Goal: Task Accomplishment & Management: Manage account settings

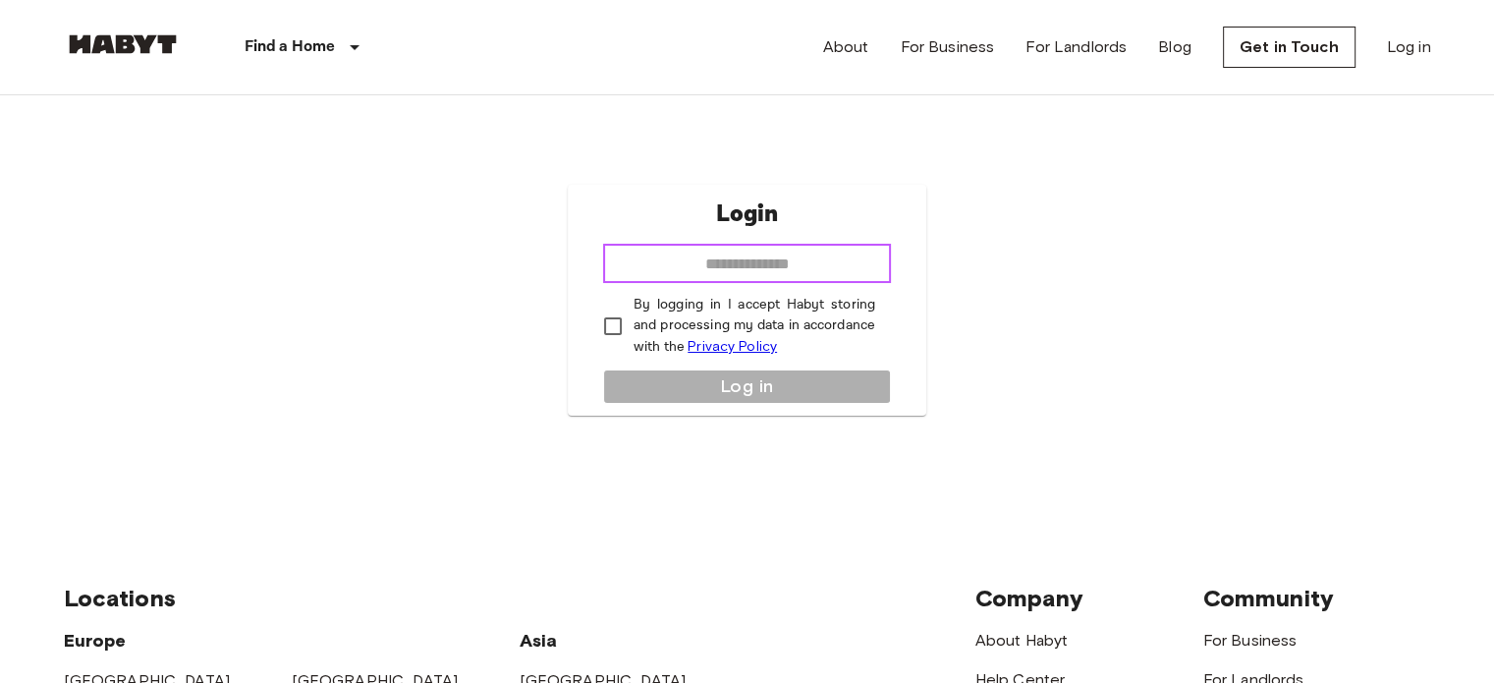
click at [841, 267] on input "email" at bounding box center [747, 263] width 288 height 39
type input "**********"
click at [642, 329] on p "By logging in I accept Habyt storing and processing my data in accordance with …" at bounding box center [754, 326] width 242 height 63
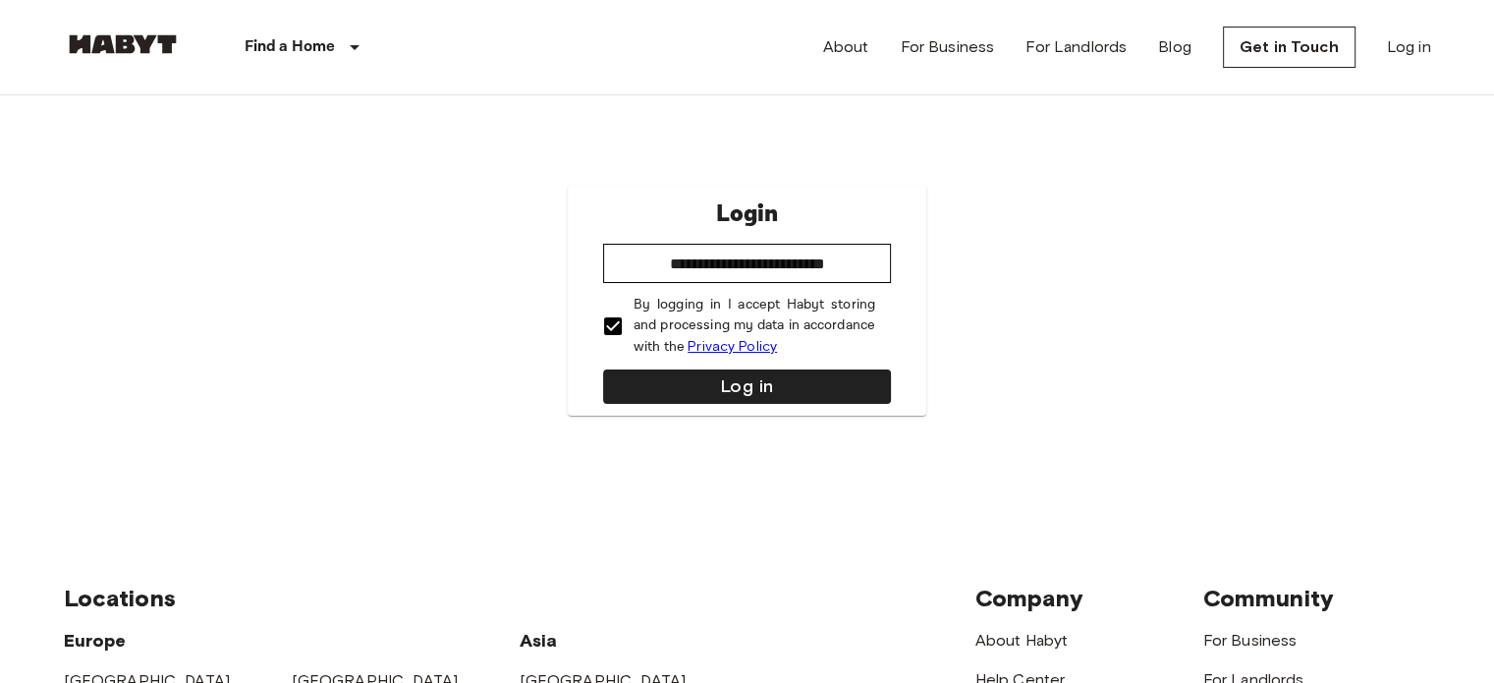
click at [644, 332] on p "By logging in I accept Habyt storing and processing my data in accordance with …" at bounding box center [754, 326] width 242 height 63
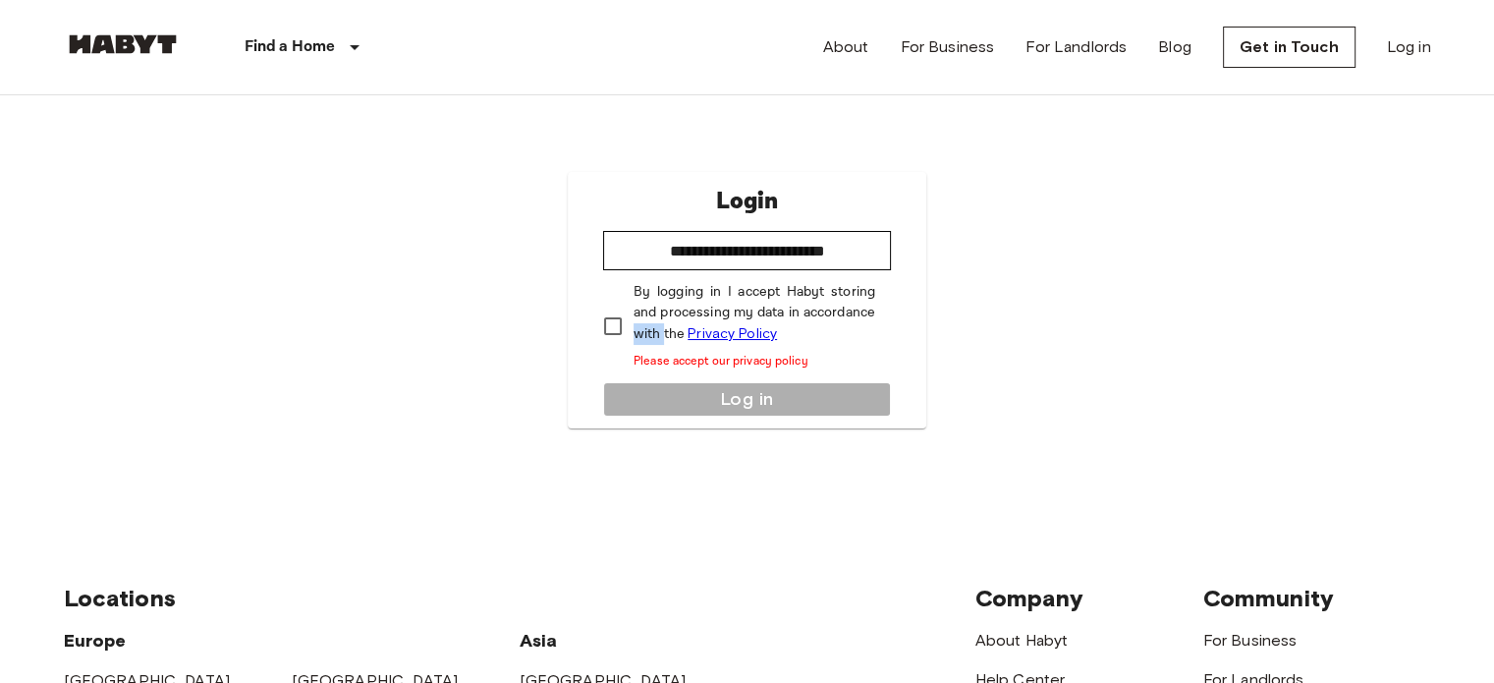
click at [644, 332] on p "By logging in I accept Habyt storing and processing my data in accordance with …" at bounding box center [754, 326] width 242 height 88
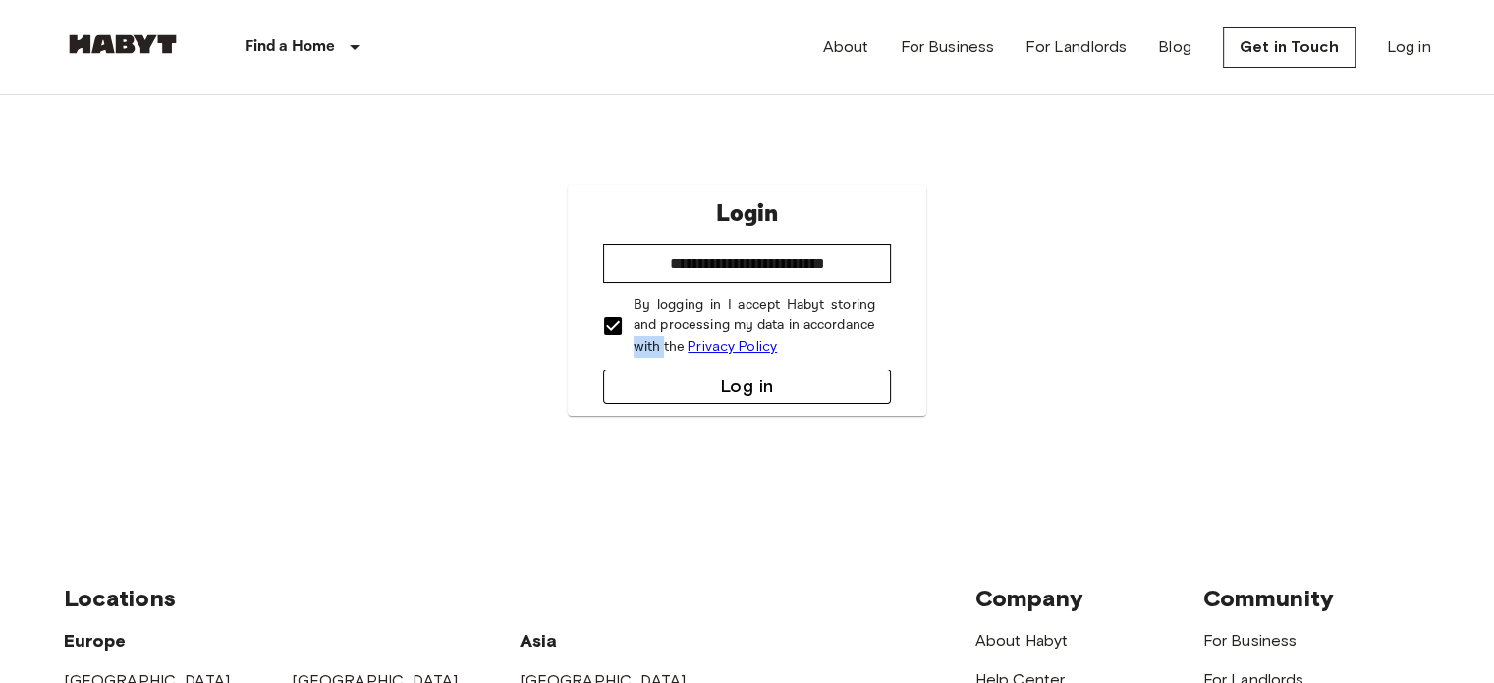
click at [688, 377] on button "Log in" at bounding box center [747, 386] width 288 height 34
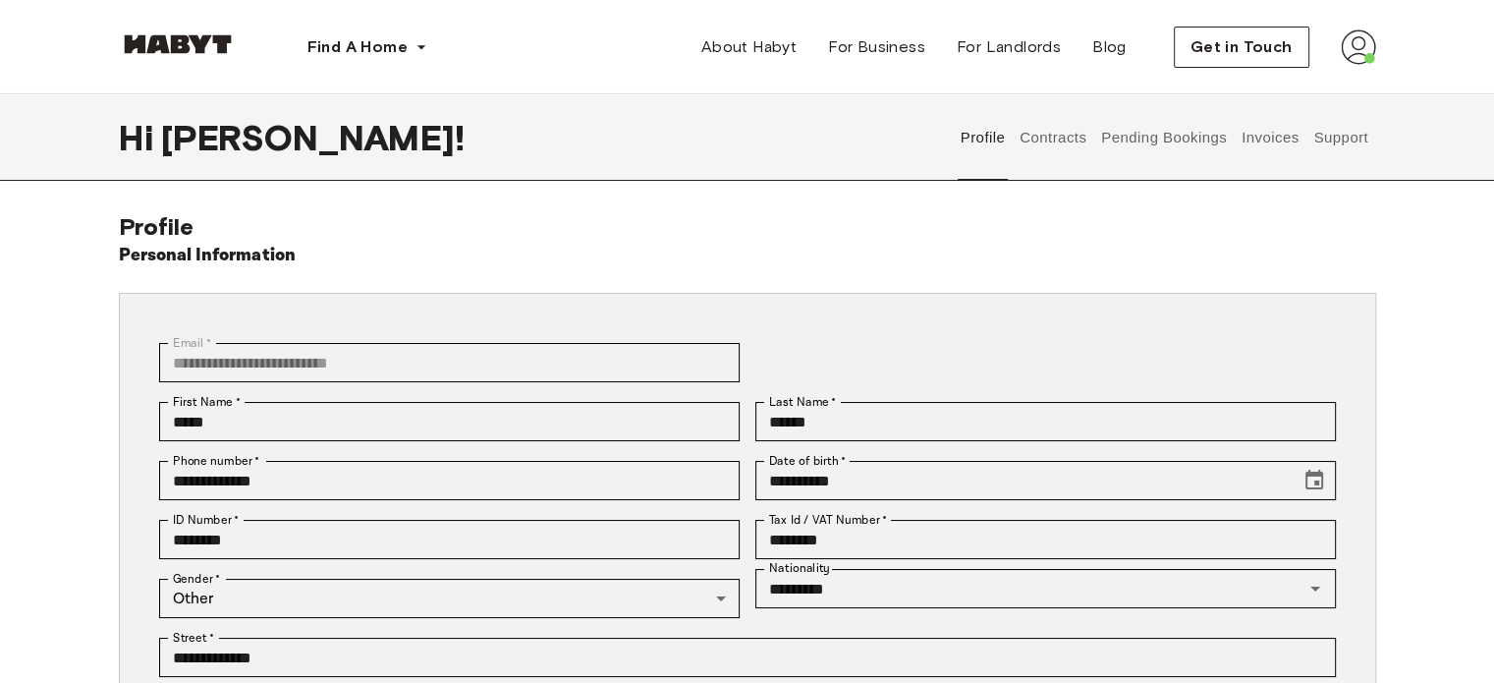
click at [1061, 129] on button "Contracts" at bounding box center [1053, 137] width 72 height 86
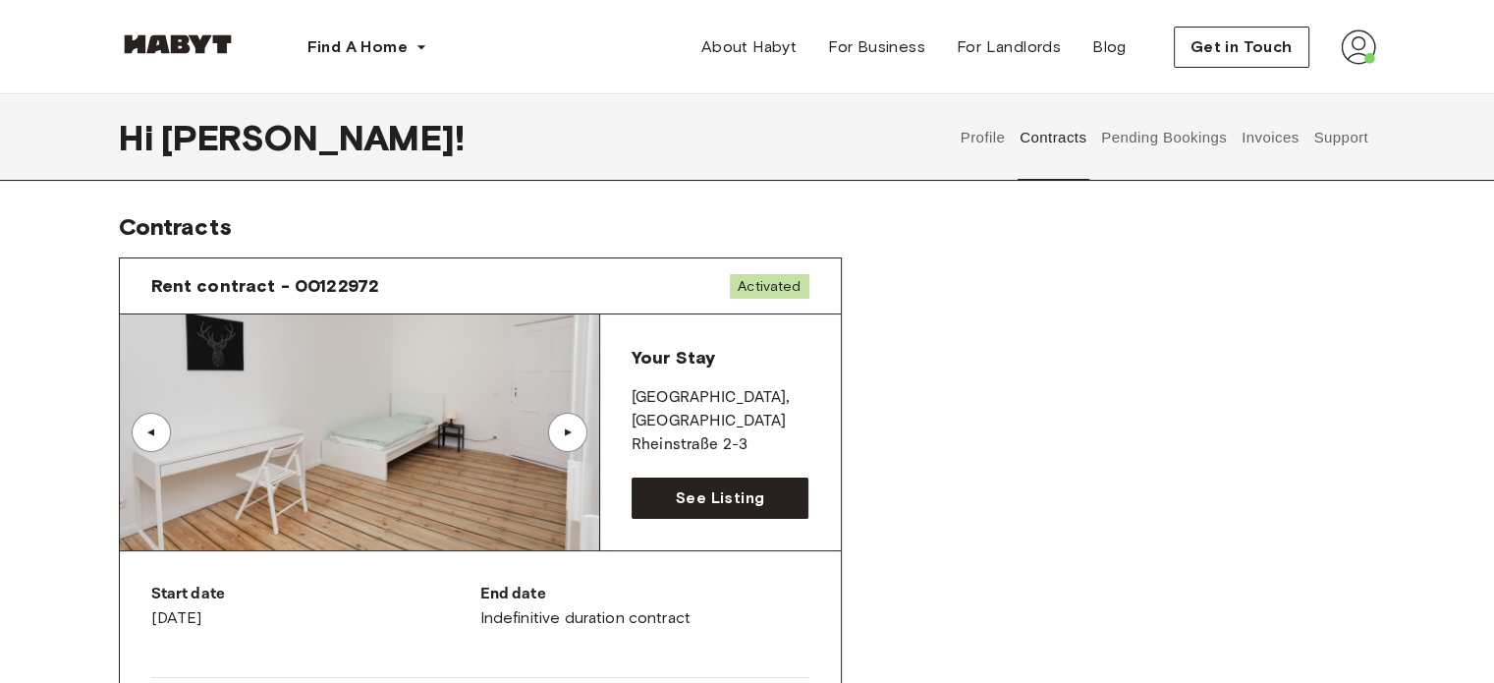
click at [1189, 152] on button "Pending Bookings" at bounding box center [1164, 137] width 131 height 86
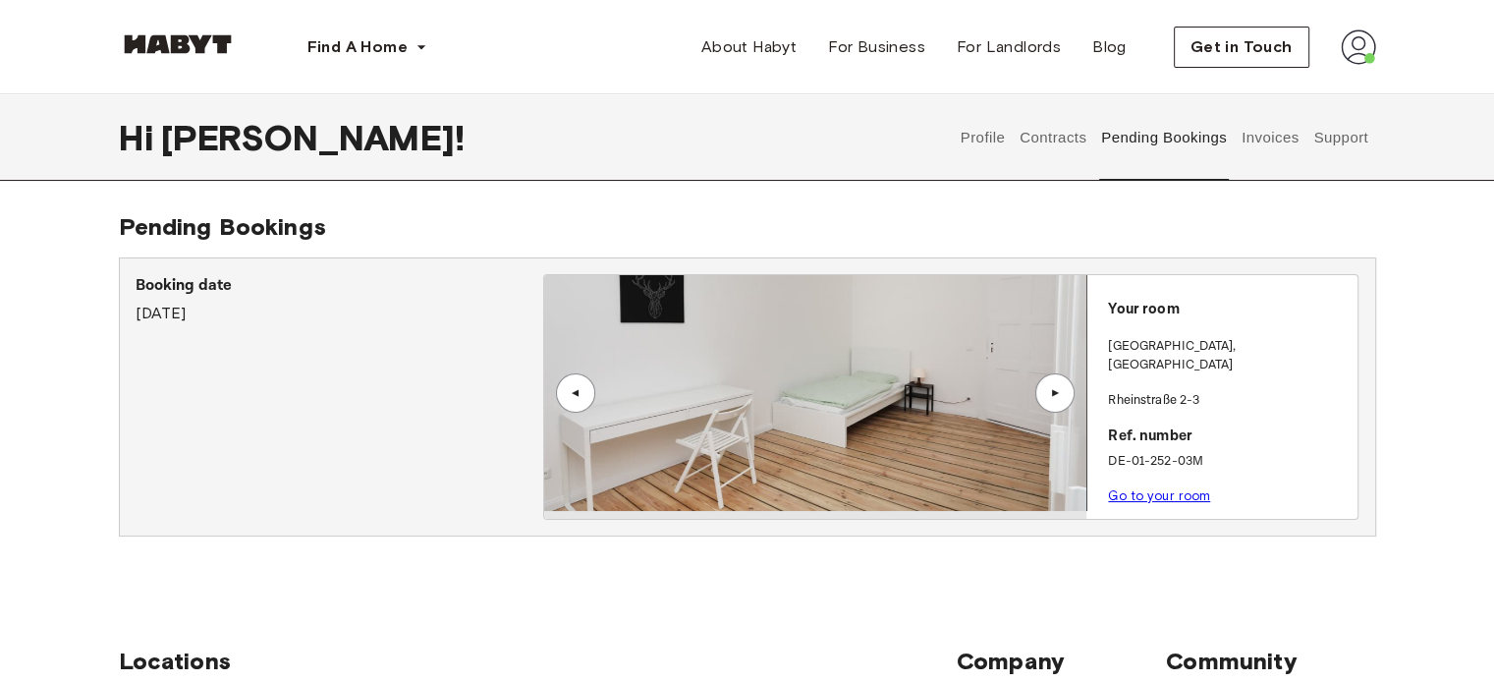
click at [1273, 137] on button "Invoices" at bounding box center [1269, 137] width 62 height 86
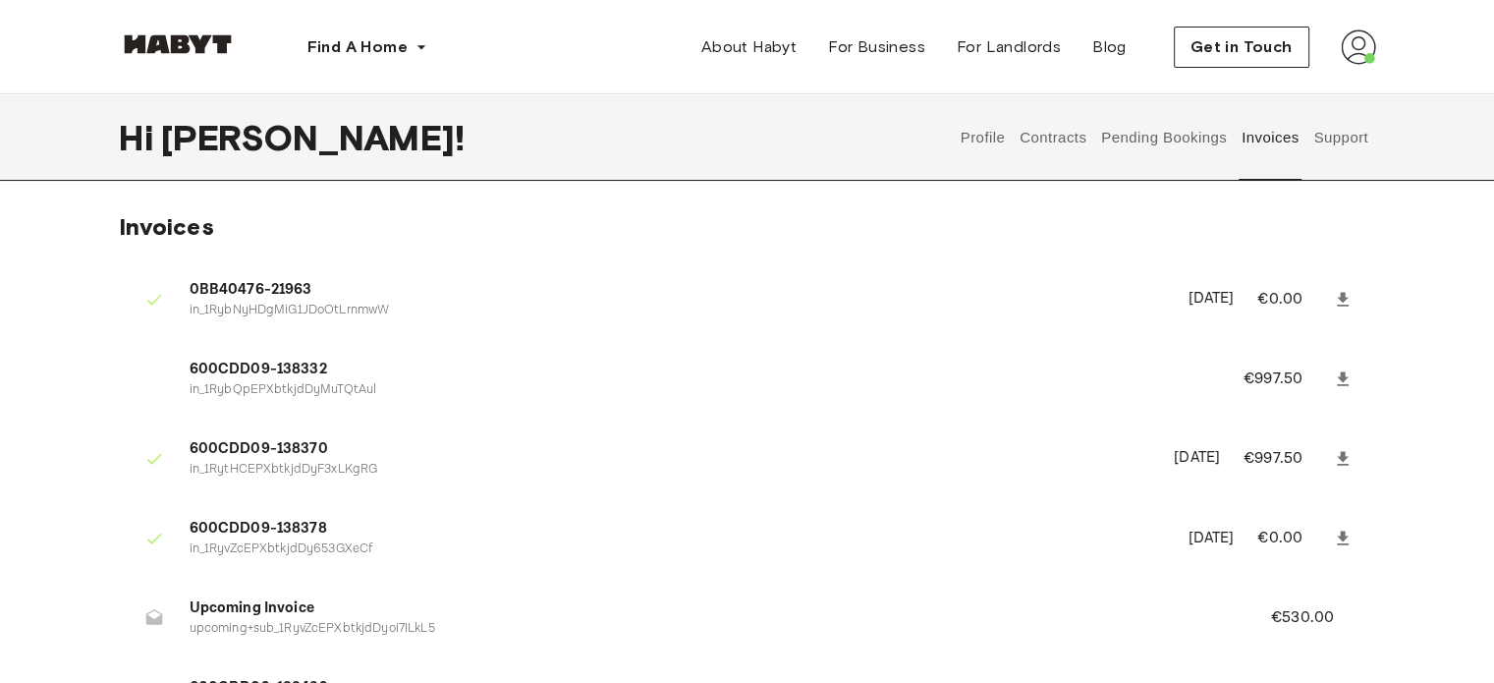
click at [1313, 121] on button "Support" at bounding box center [1341, 137] width 60 height 86
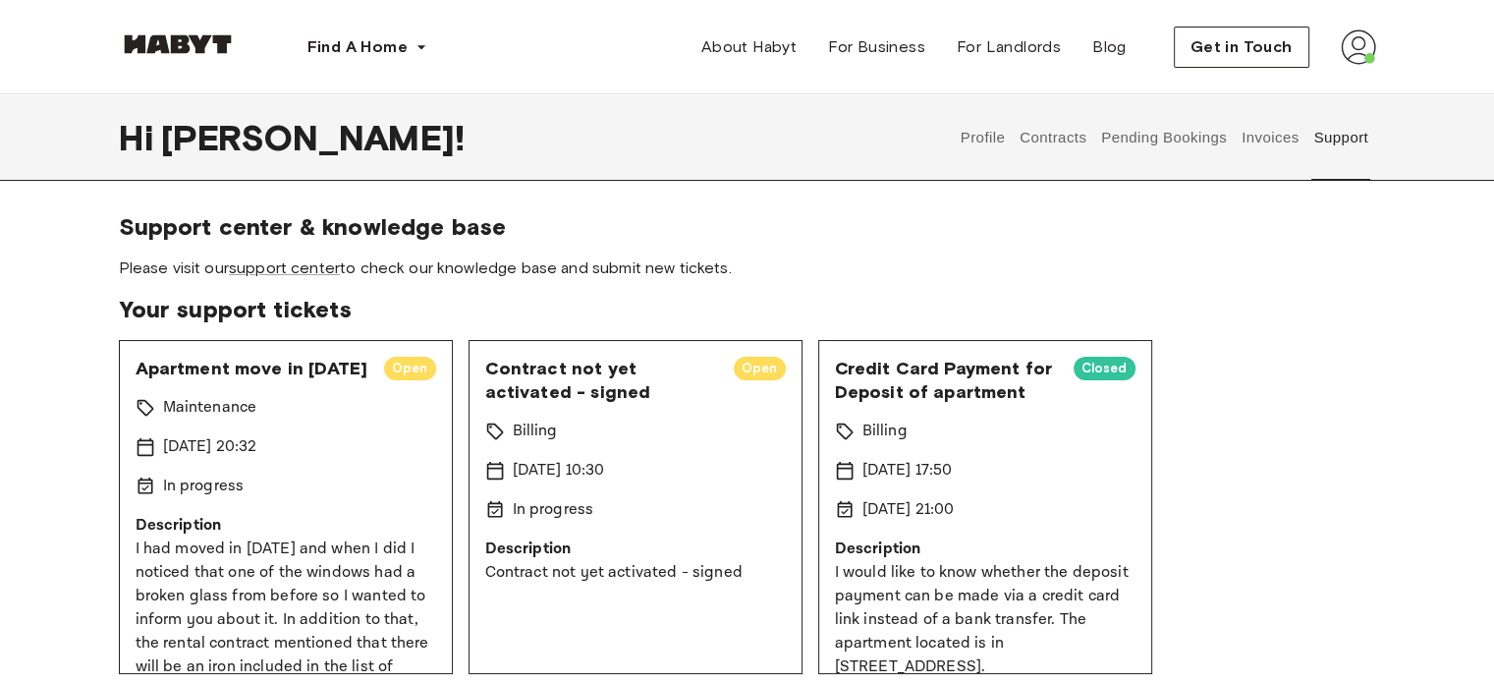
click at [1124, 137] on button "Pending Bookings" at bounding box center [1164, 137] width 131 height 86
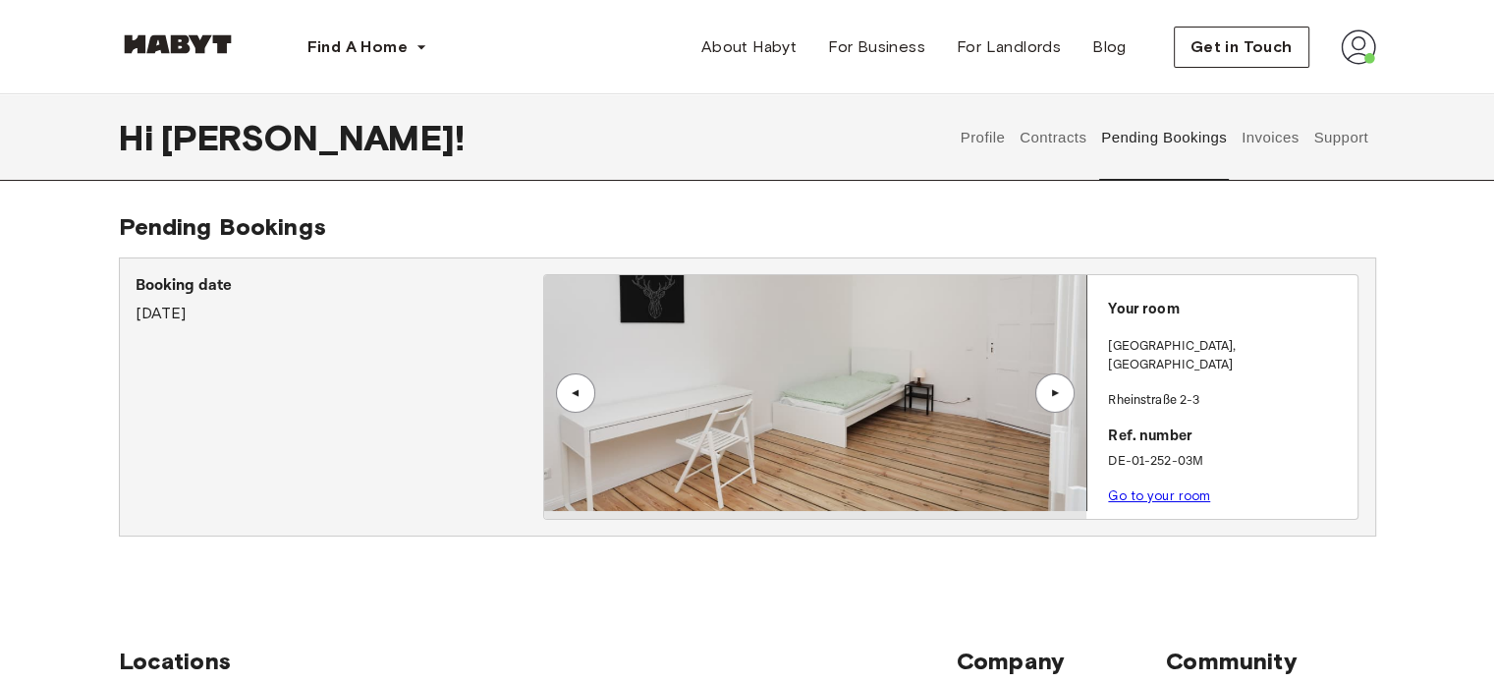
click at [1290, 131] on button "Invoices" at bounding box center [1269, 137] width 62 height 86
